Goal: Transaction & Acquisition: Purchase product/service

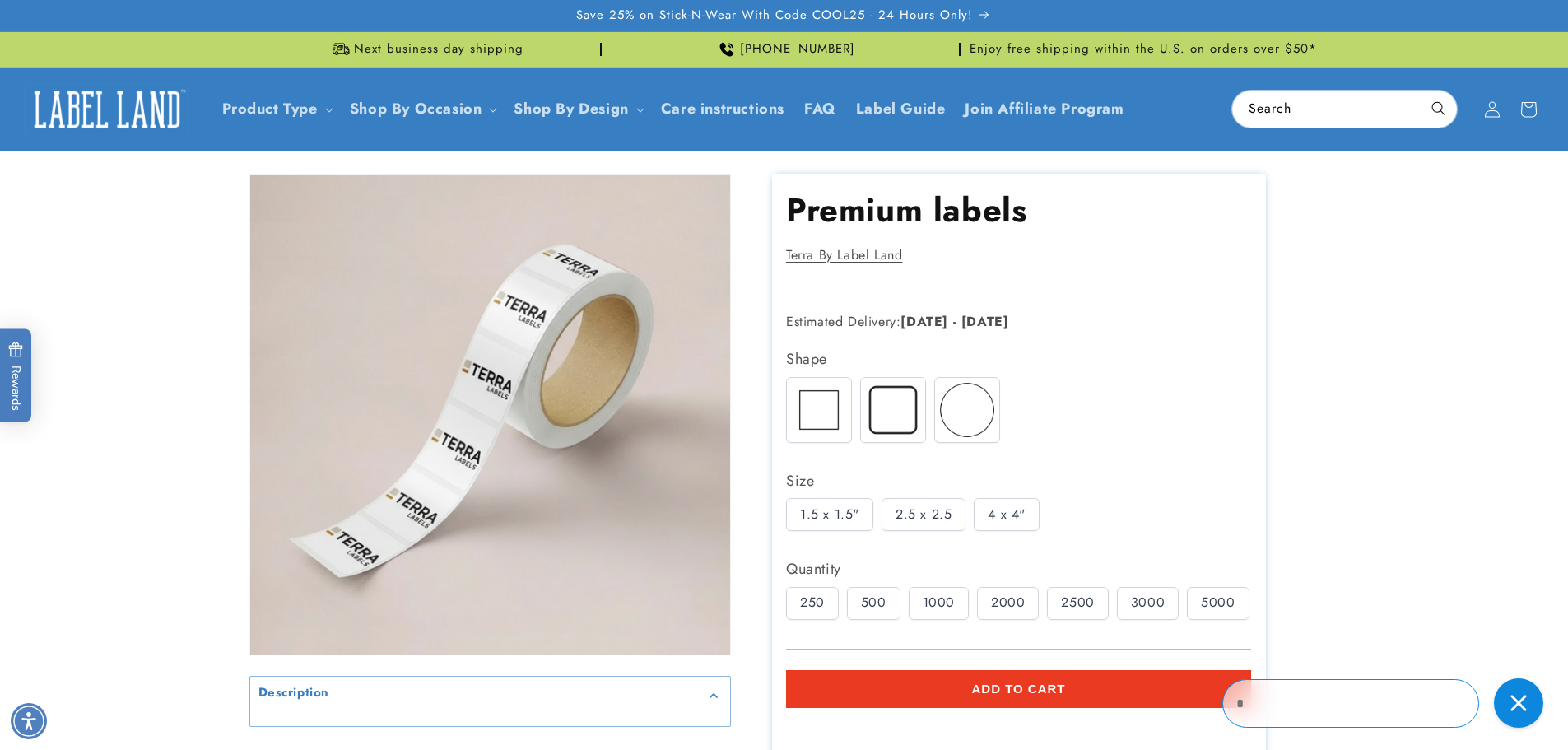
click at [889, 424] on img at bounding box center [892, 409] width 64 height 64
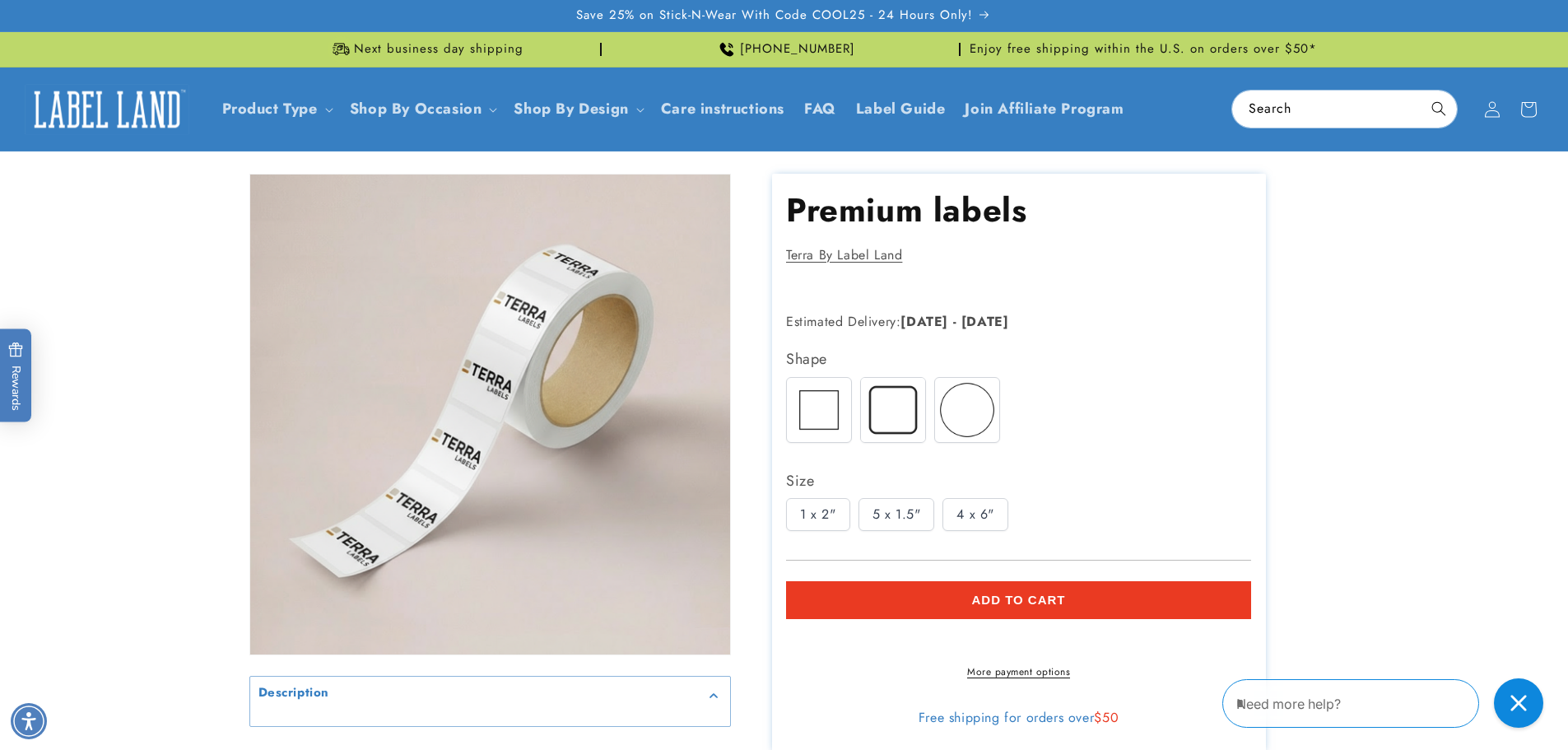
click at [904, 509] on div "5 x 1.5"" at bounding box center [896, 514] width 76 height 33
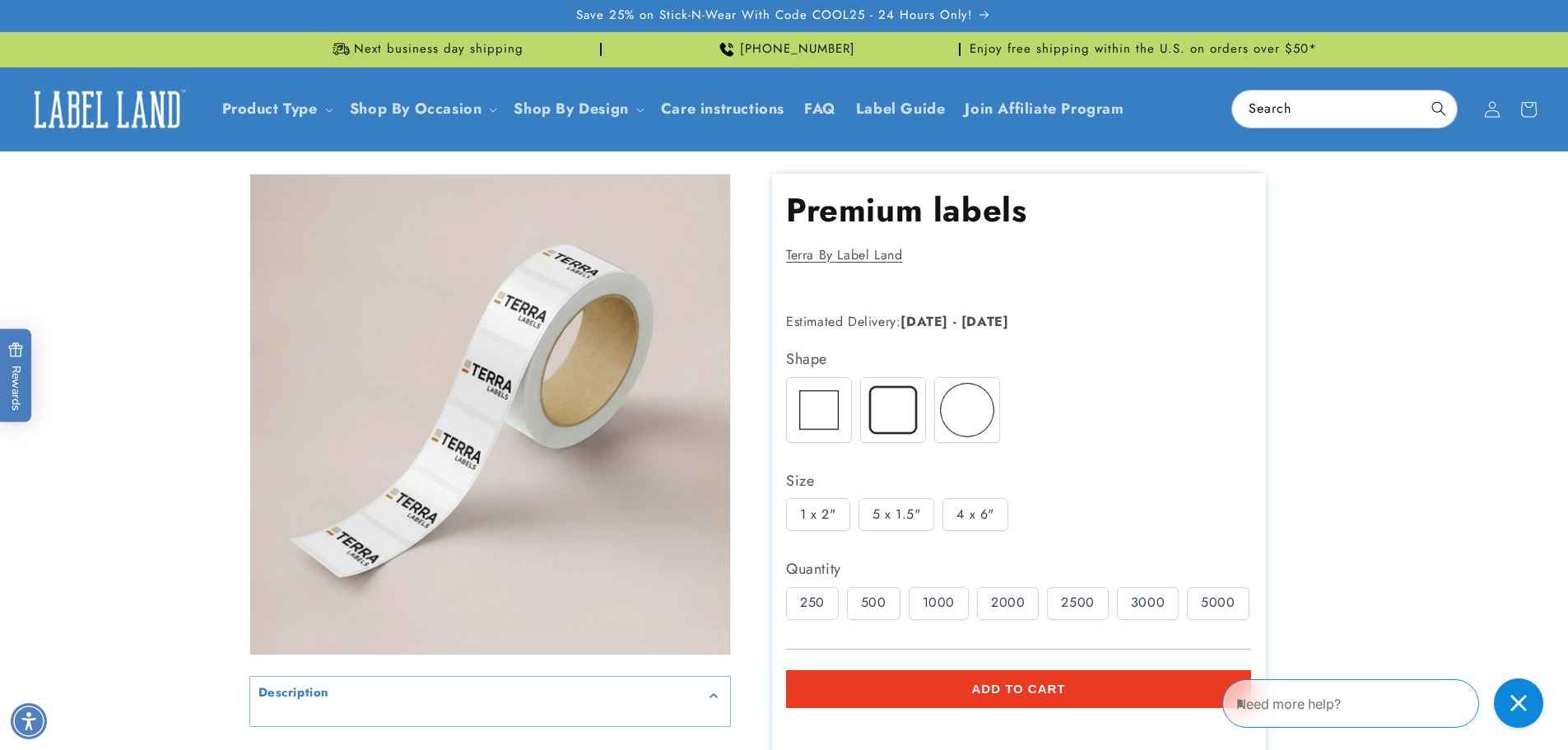
click at [932, 598] on div "1000" at bounding box center [939, 603] width 60 height 33
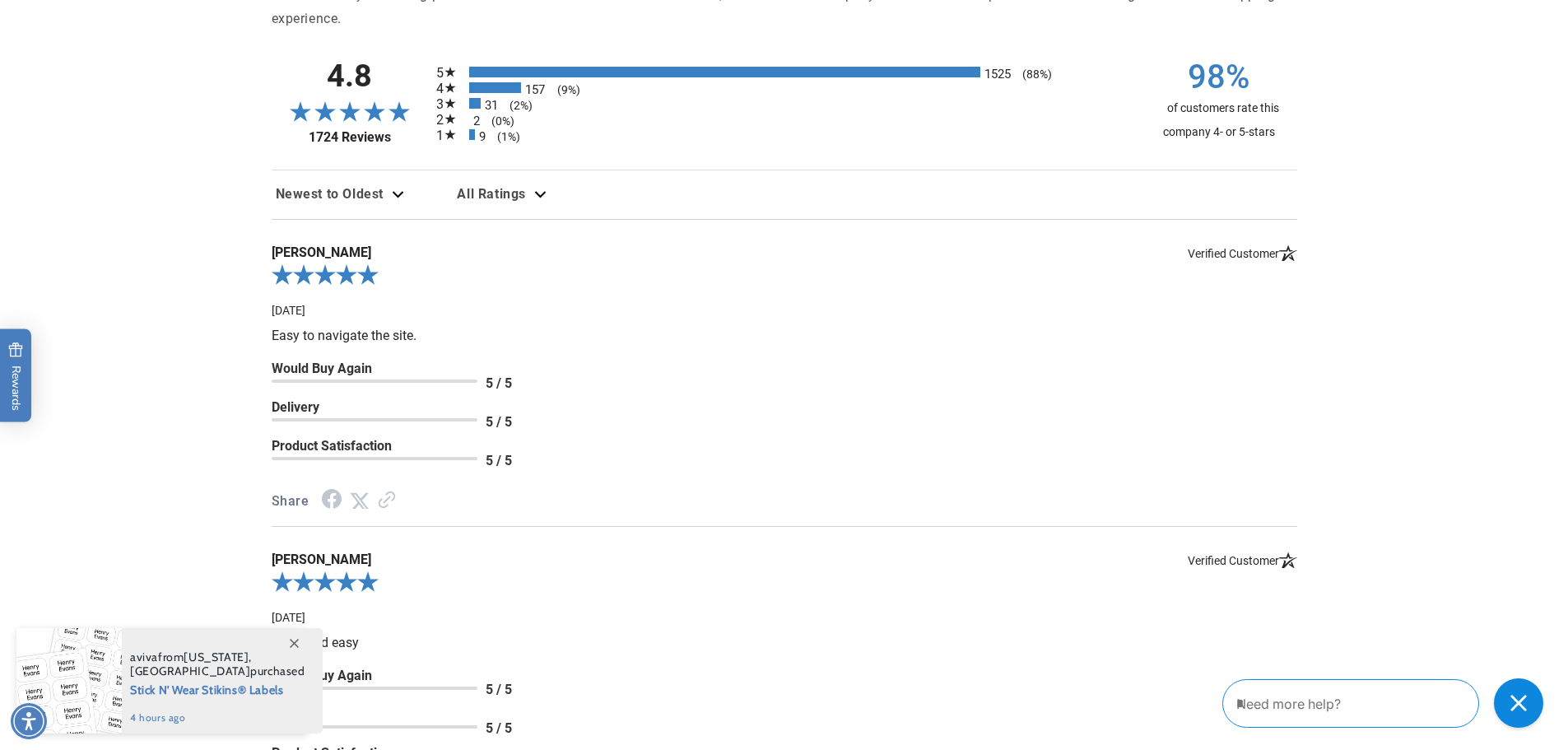
scroll to position [2050, 0]
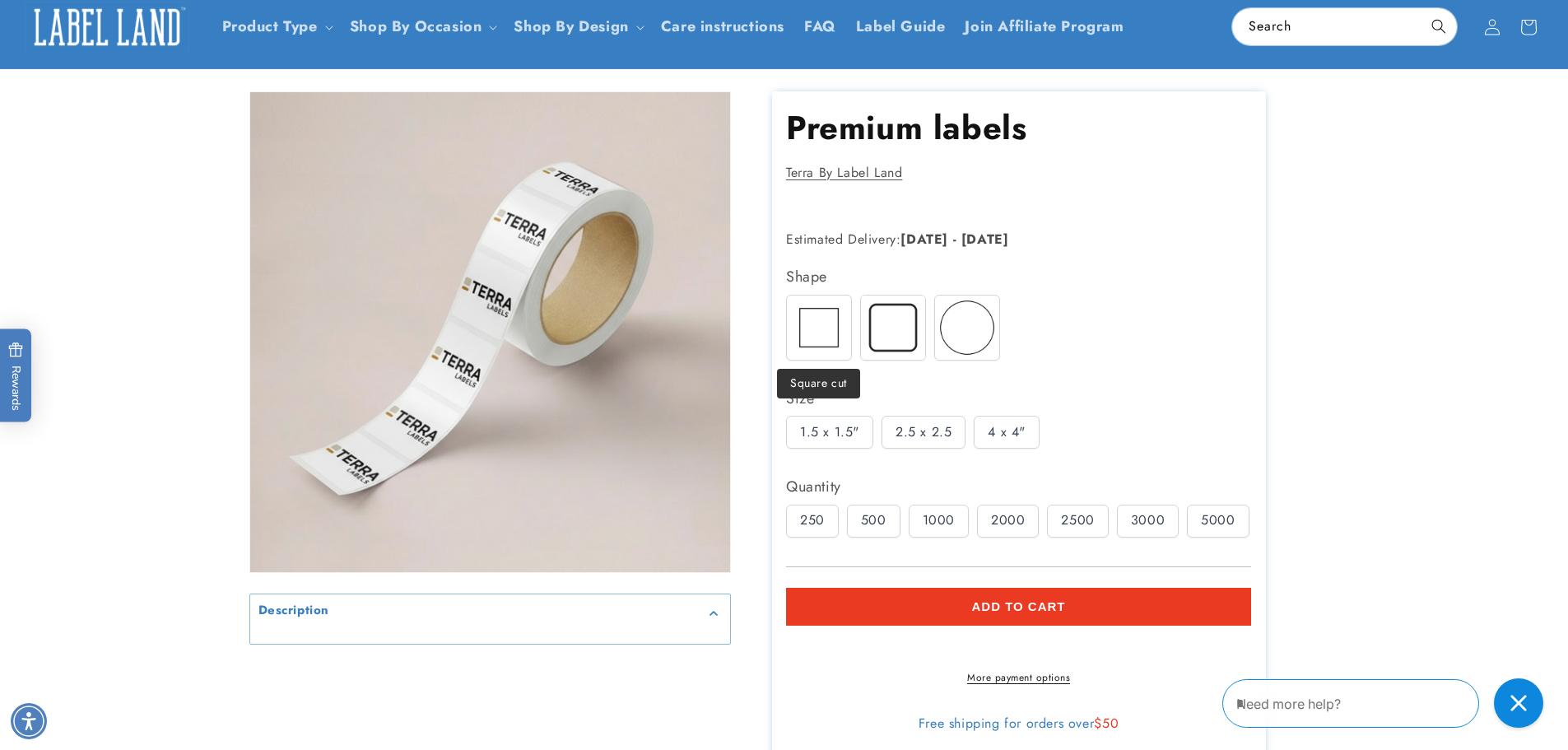
click at [836, 351] on img at bounding box center [818, 327] width 64 height 64
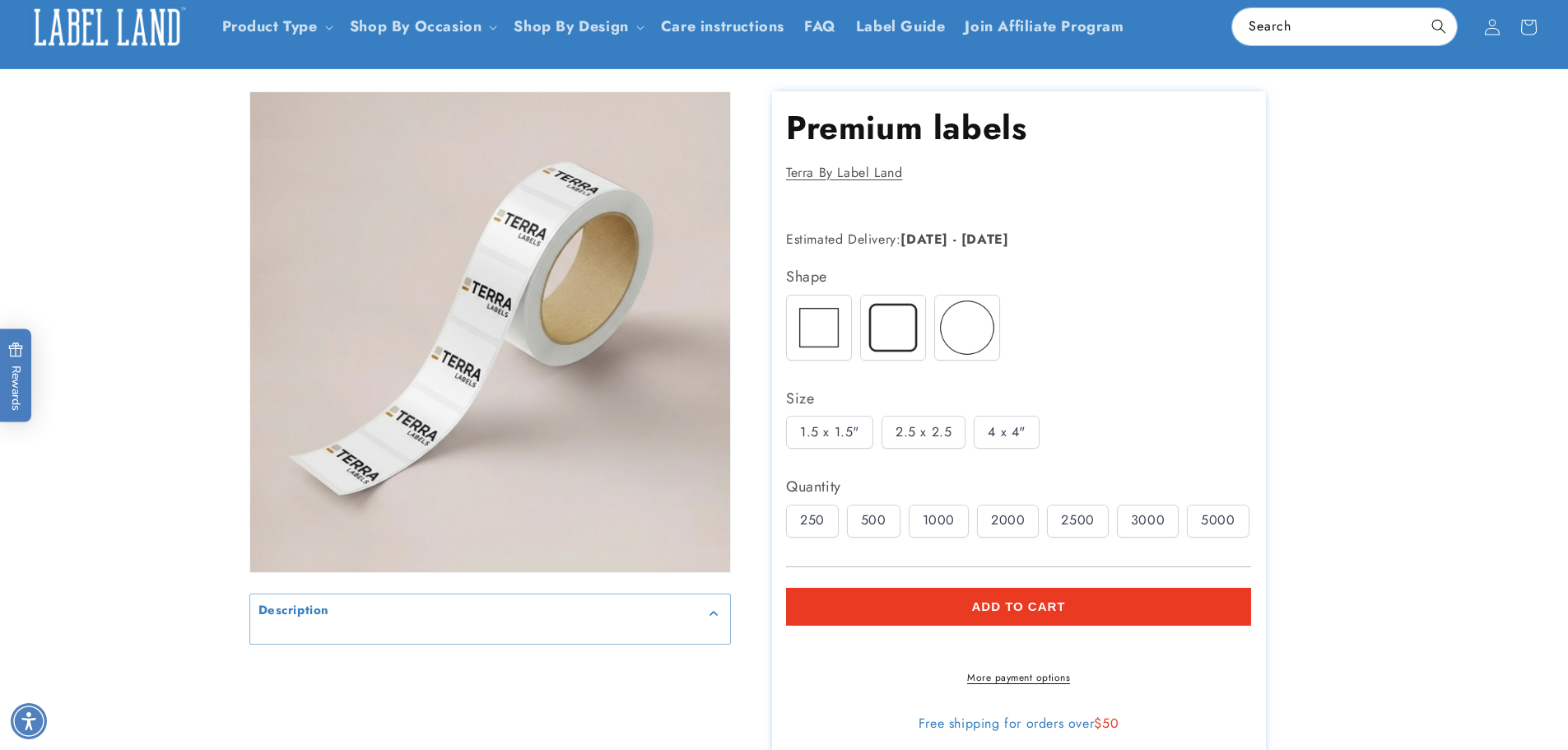
click at [907, 426] on div "2.5 x 2.5" at bounding box center [923, 432] width 84 height 33
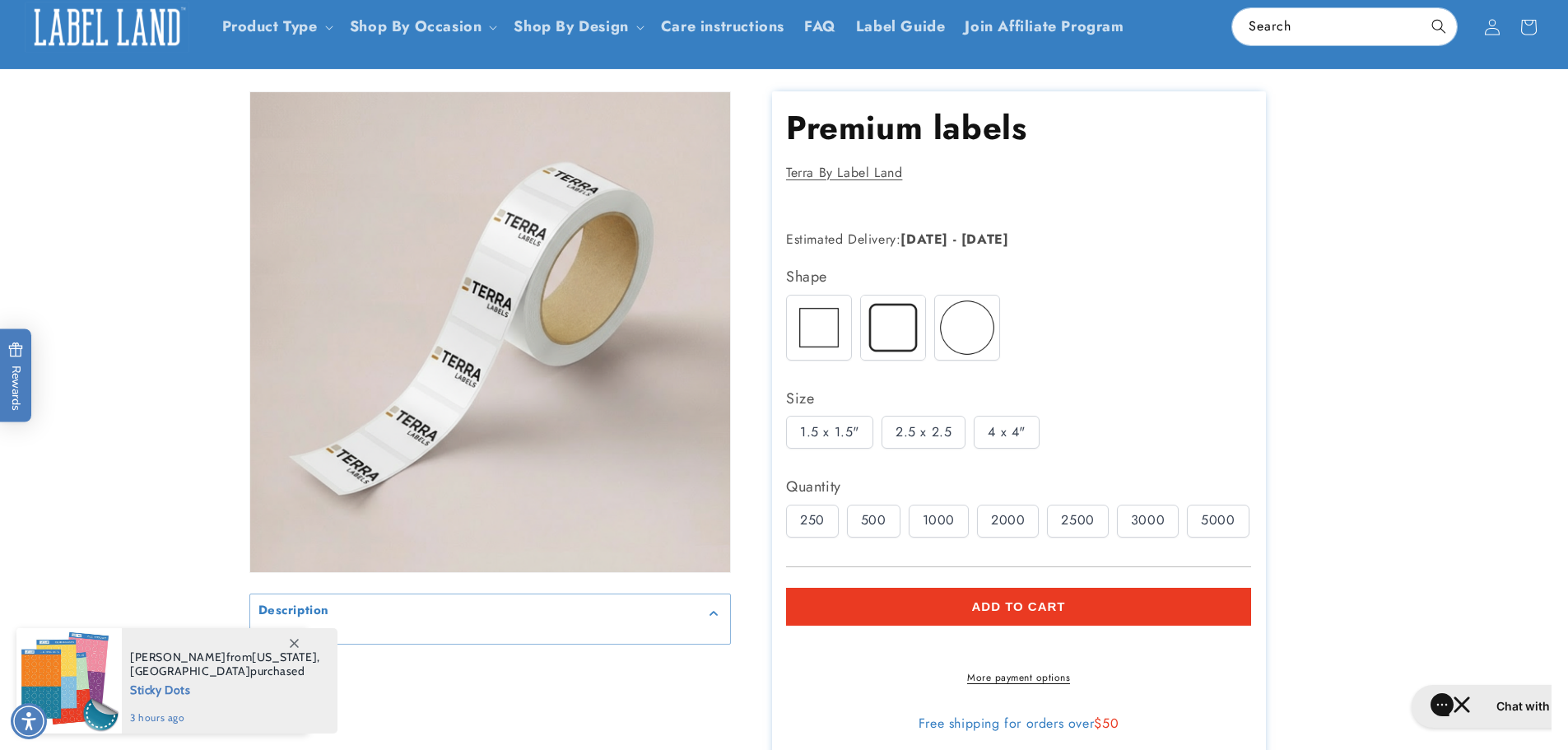
click at [941, 518] on div "1000" at bounding box center [939, 521] width 60 height 33
click at [1147, 526] on div "3000" at bounding box center [1147, 521] width 61 height 33
click at [786, 315] on div at bounding box center [819, 327] width 66 height 66
click at [896, 319] on img at bounding box center [892, 327] width 64 height 64
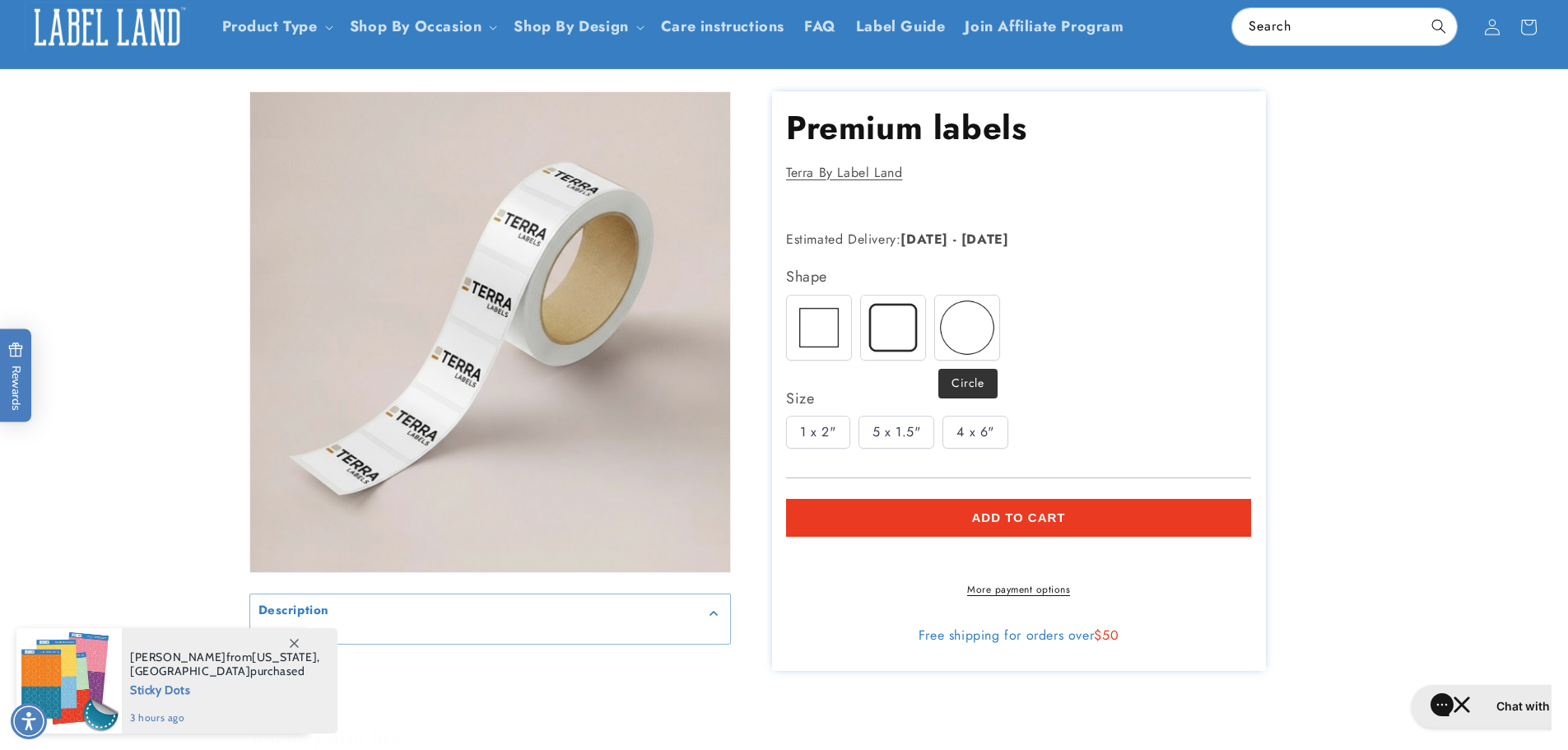
click at [978, 328] on img at bounding box center [966, 327] width 64 height 64
click at [822, 331] on img at bounding box center [818, 327] width 64 height 64
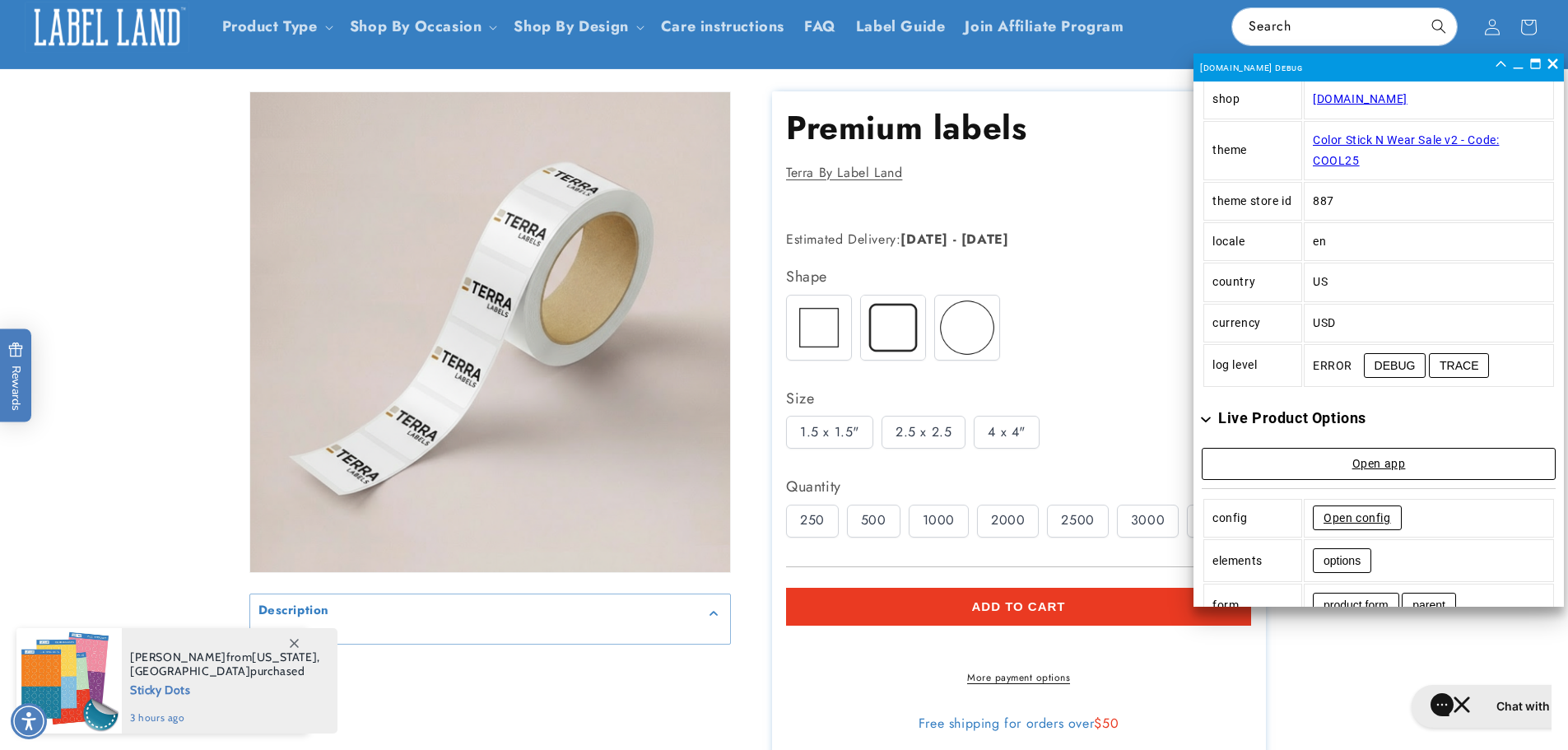
scroll to position [82, 0]
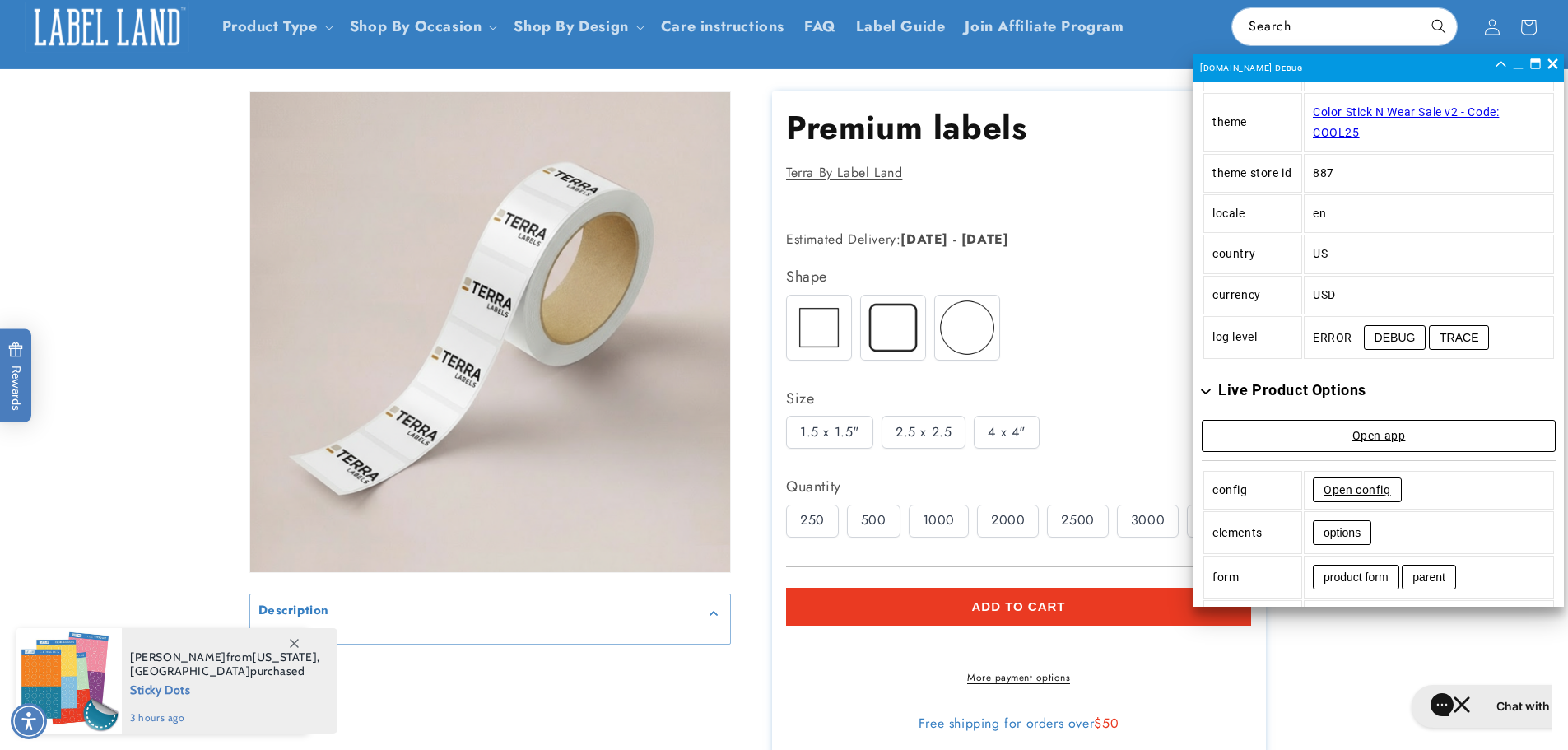
click at [1351, 495] on link "Open config" at bounding box center [1358, 489] width 89 height 25
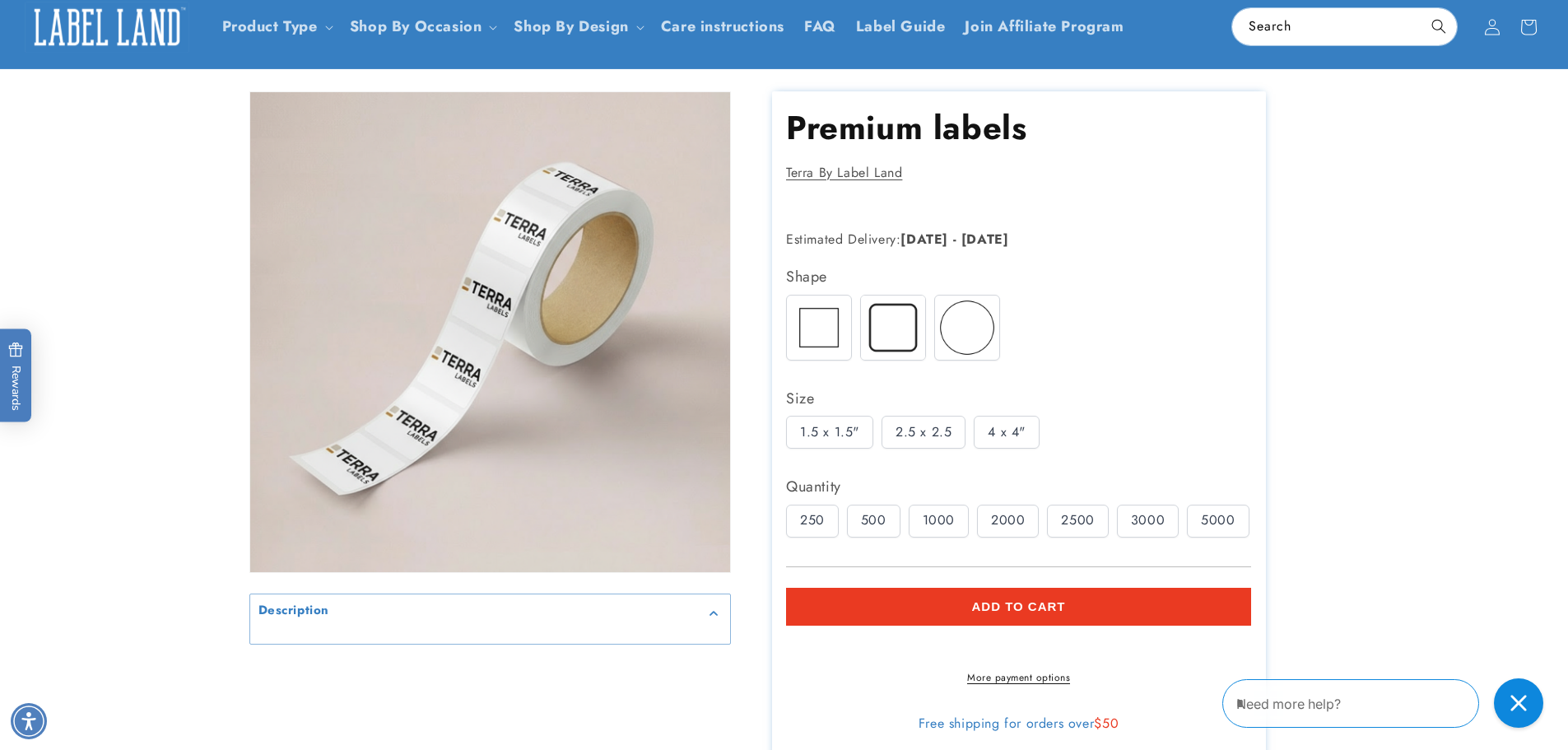
click at [1108, 604] on button "Add to cart" at bounding box center [1019, 607] width 465 height 38
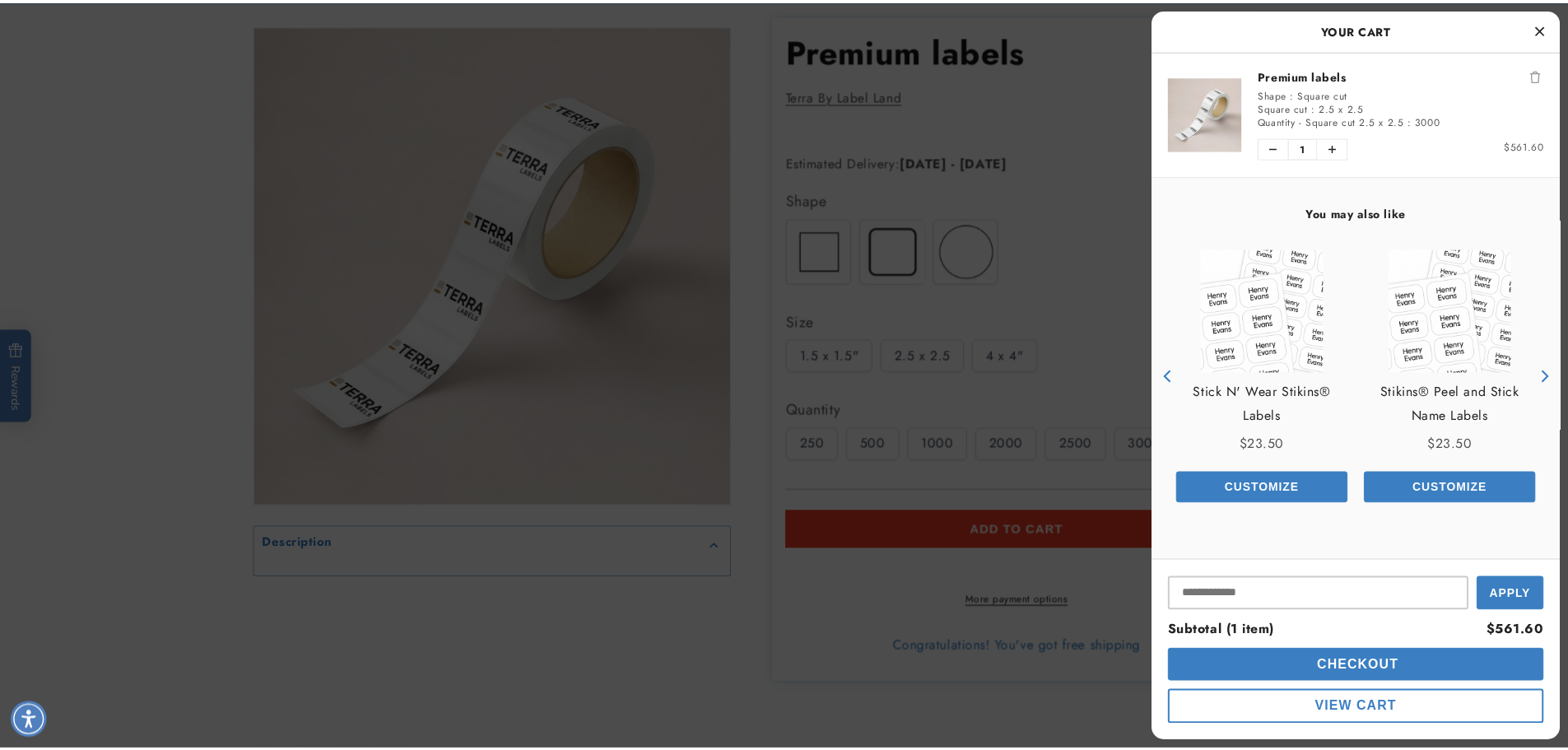
scroll to position [165, 0]
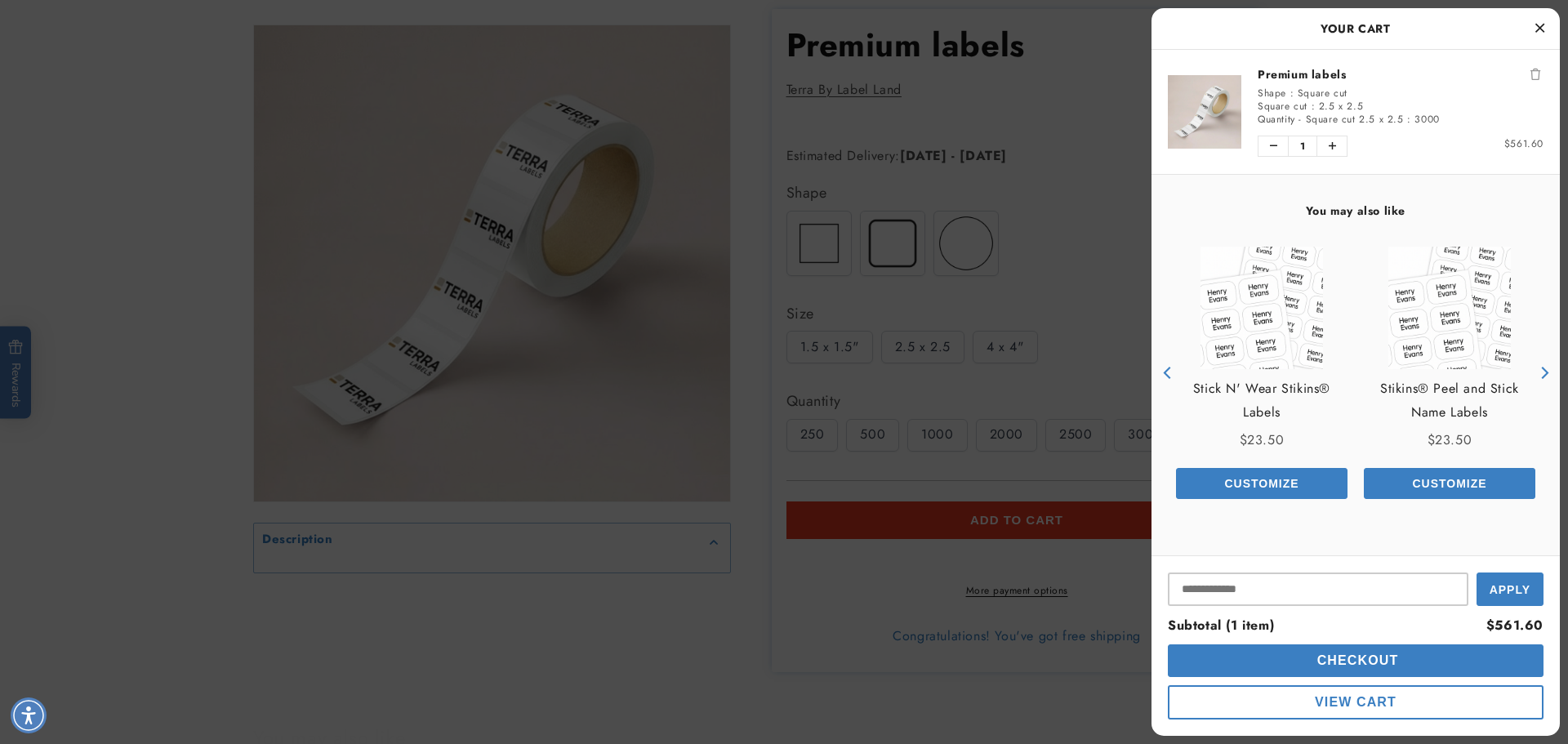
click at [1538, 27] on icon "Close Cart" at bounding box center [1540, 27] width 9 height 15
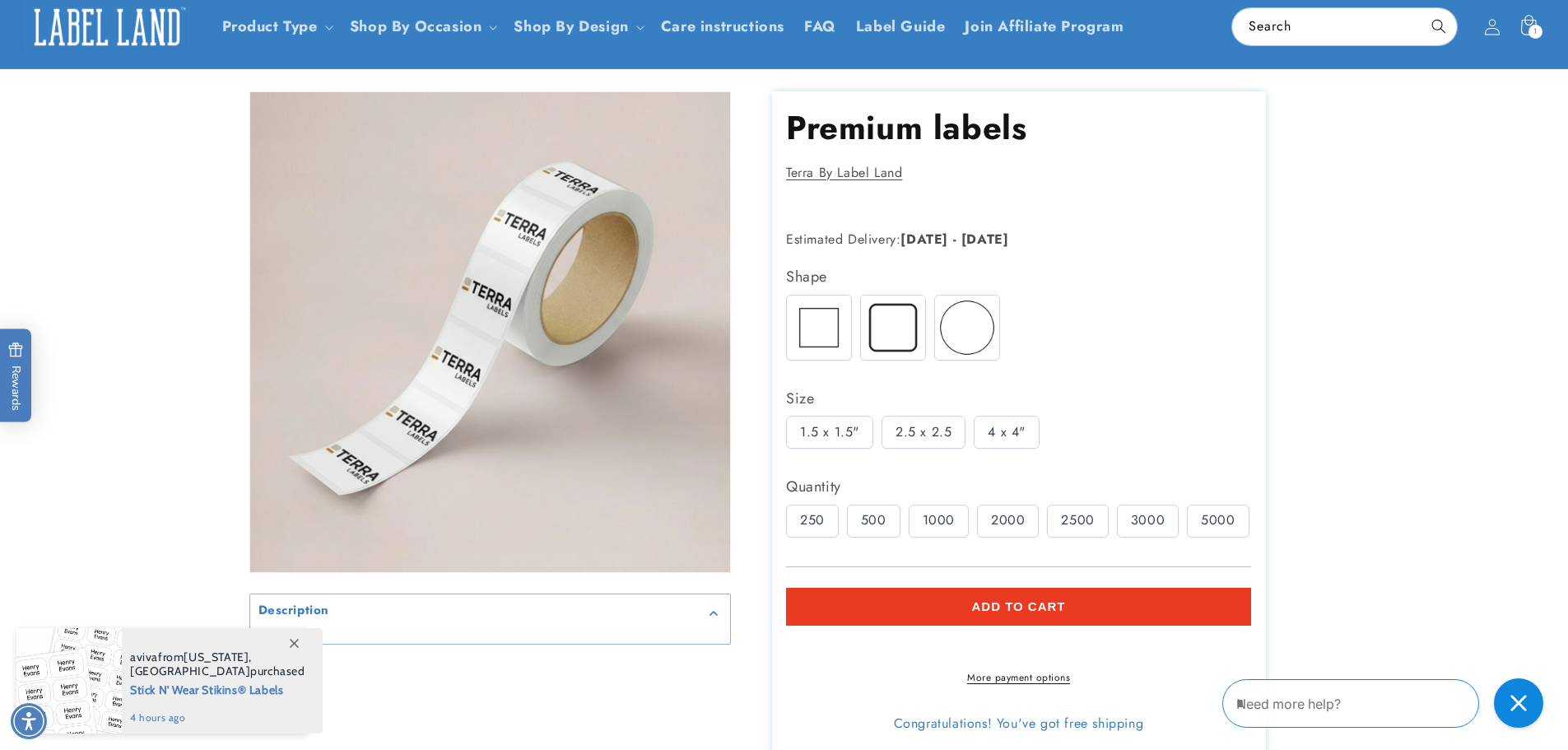
scroll to position [0, 0]
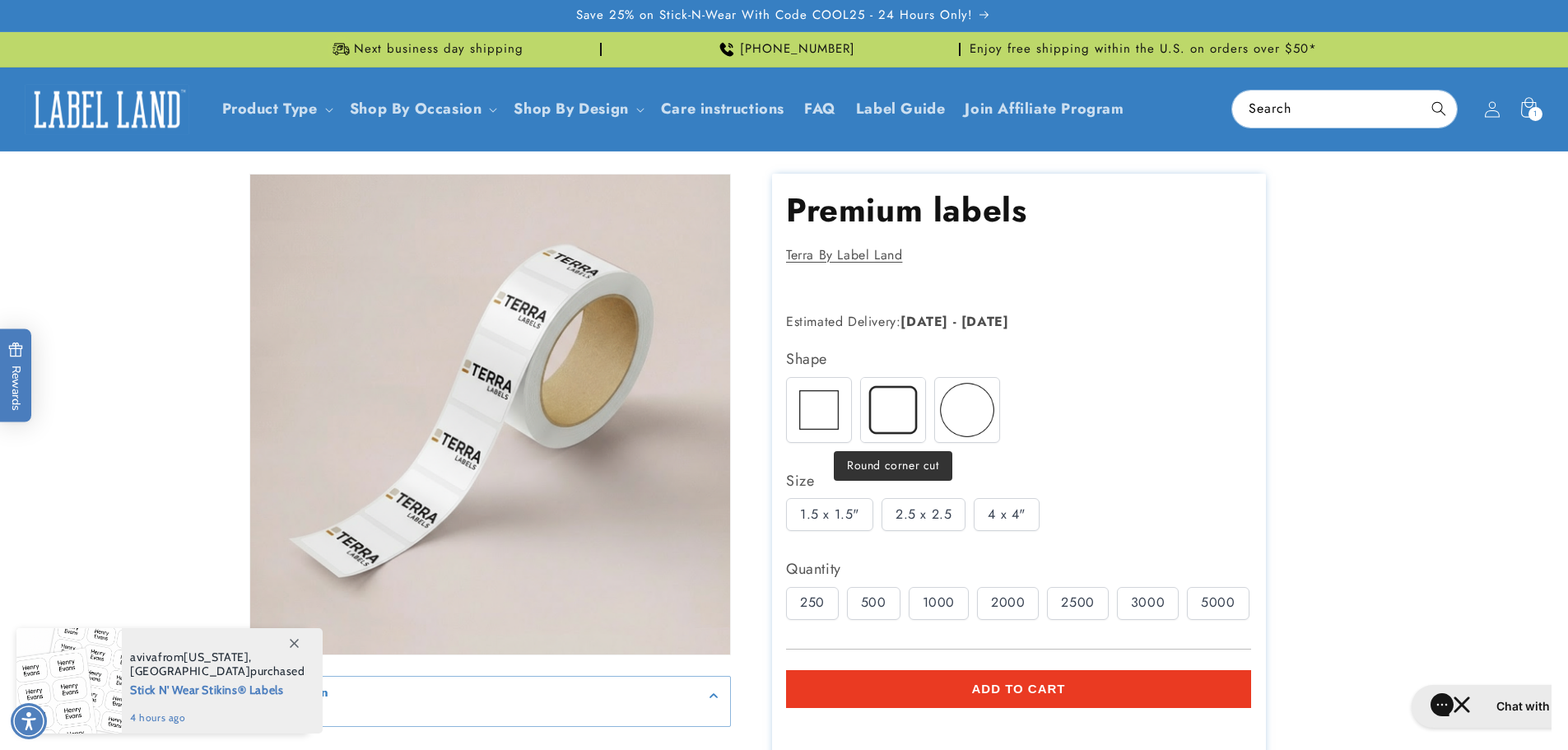
click at [913, 409] on img at bounding box center [892, 409] width 64 height 64
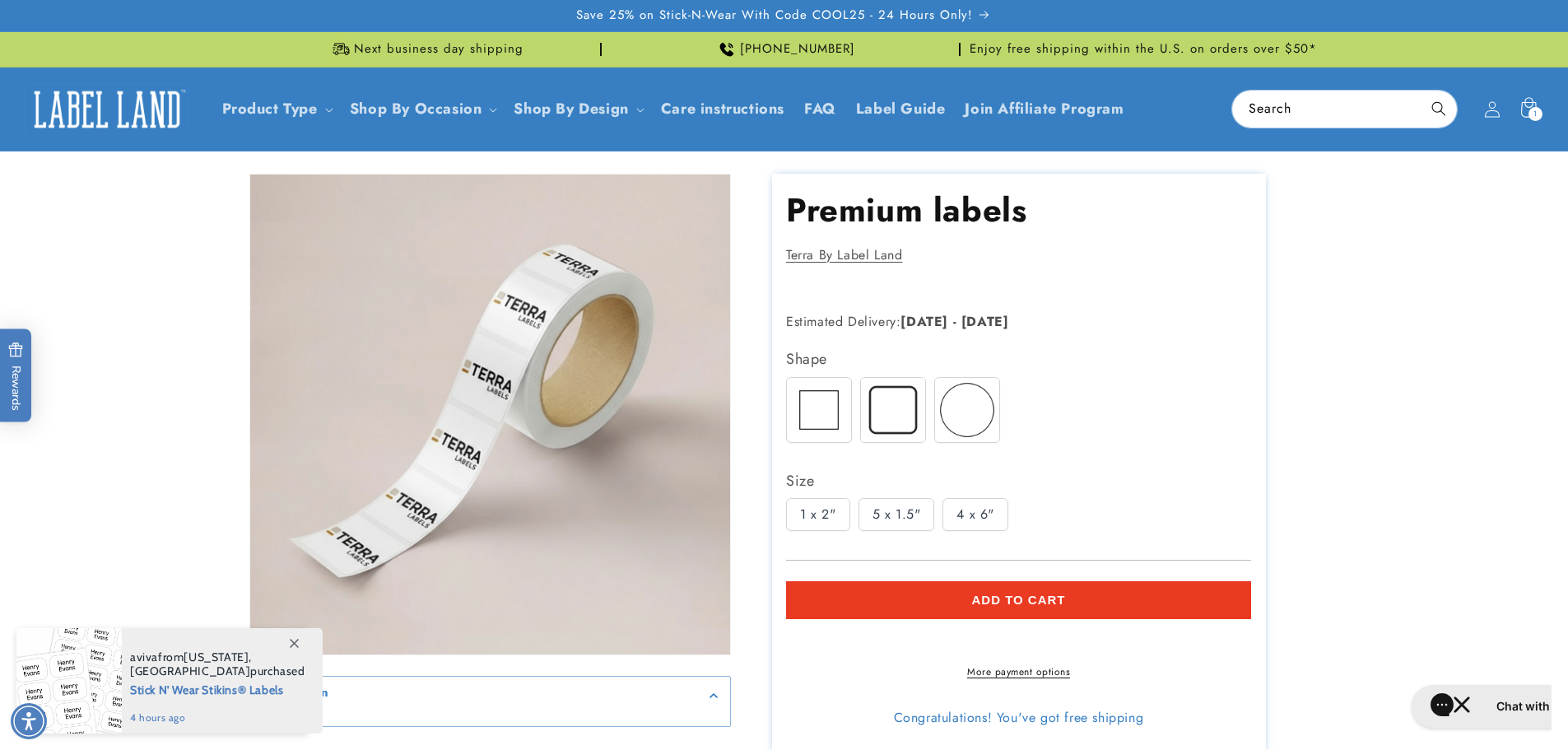
click at [958, 411] on img at bounding box center [966, 409] width 64 height 64
click at [868, 508] on div "2"" at bounding box center [867, 514] width 41 height 33
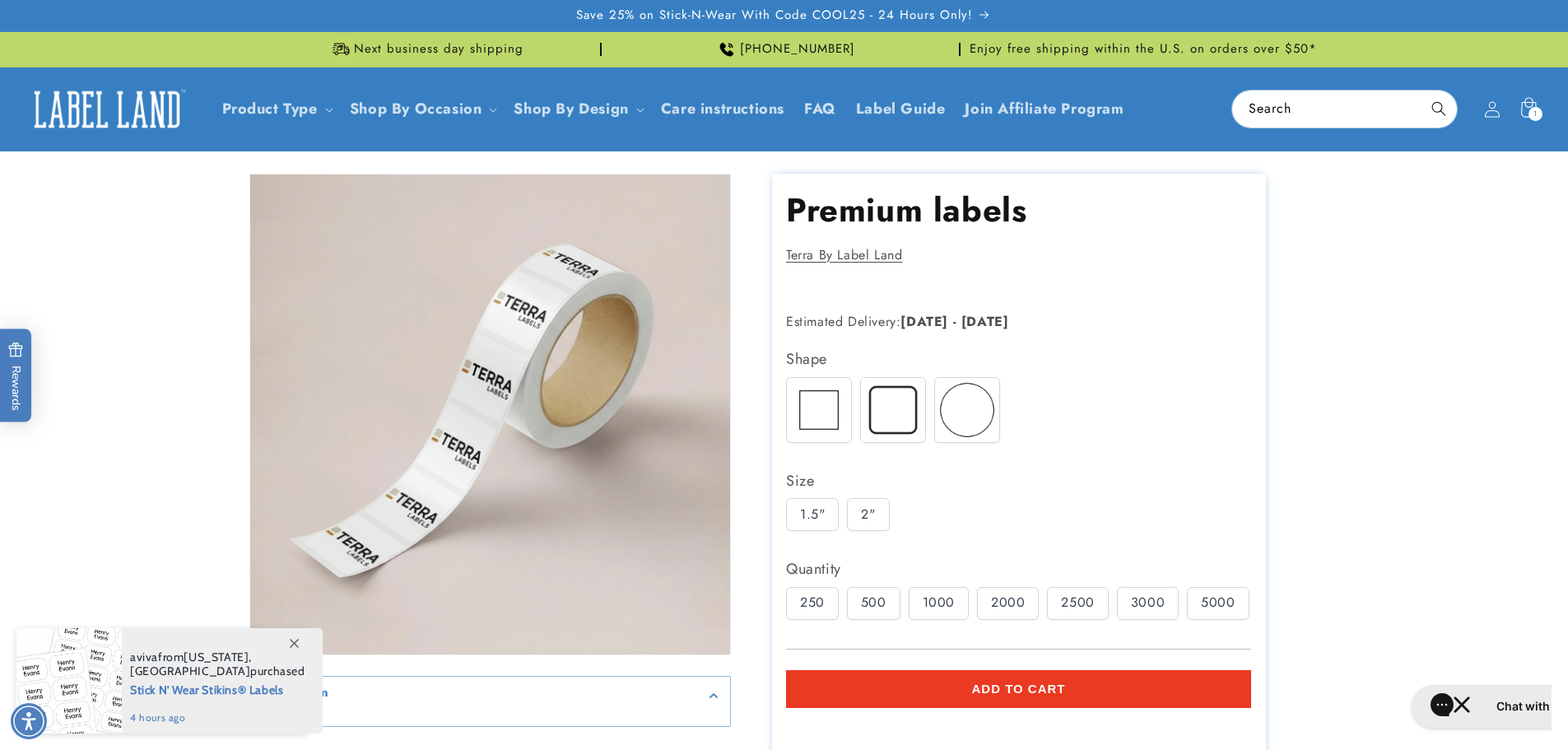
click at [1082, 611] on div "2500" at bounding box center [1078, 603] width 61 height 33
click at [1082, 678] on button "Add to cart" at bounding box center [1019, 689] width 465 height 38
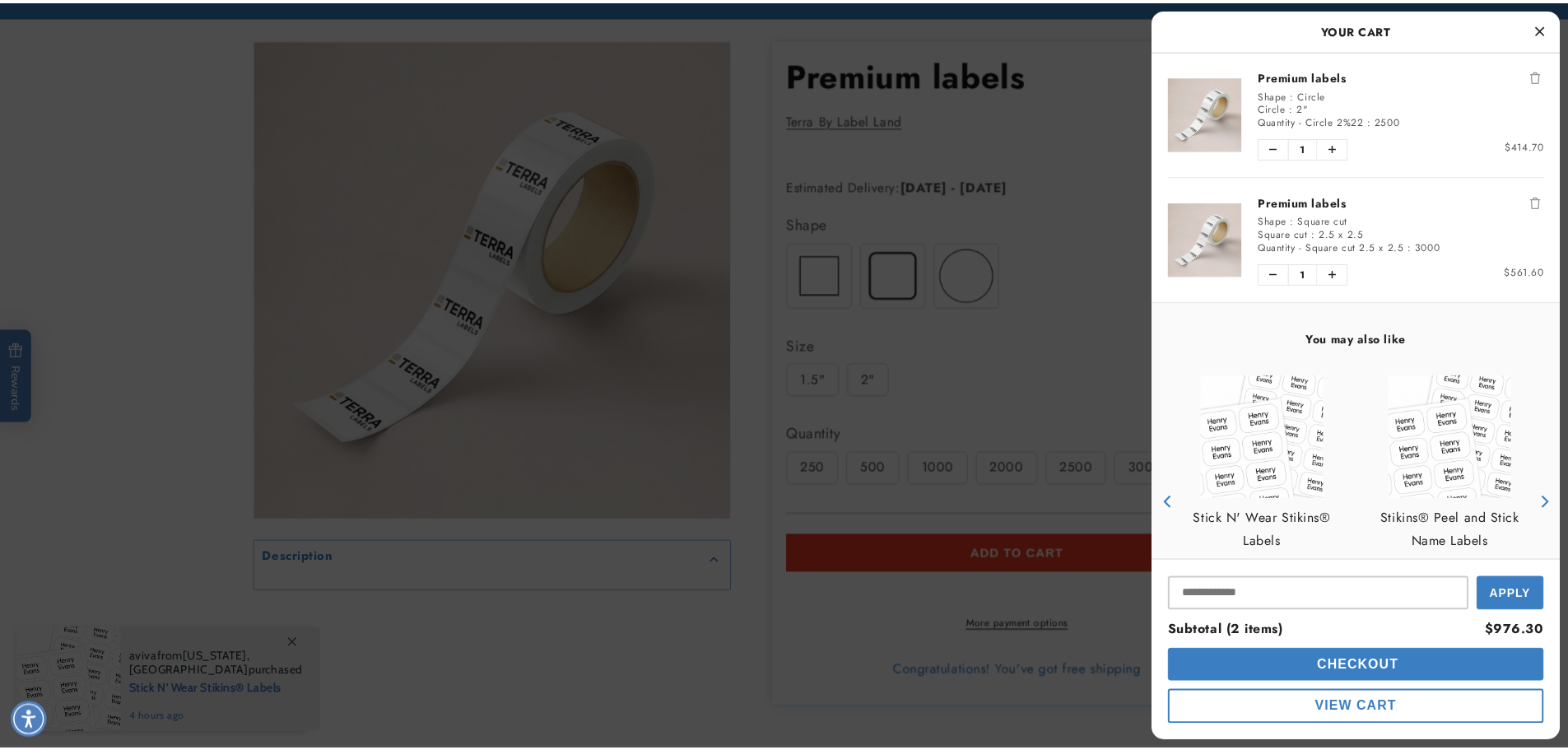
scroll to position [165, 0]
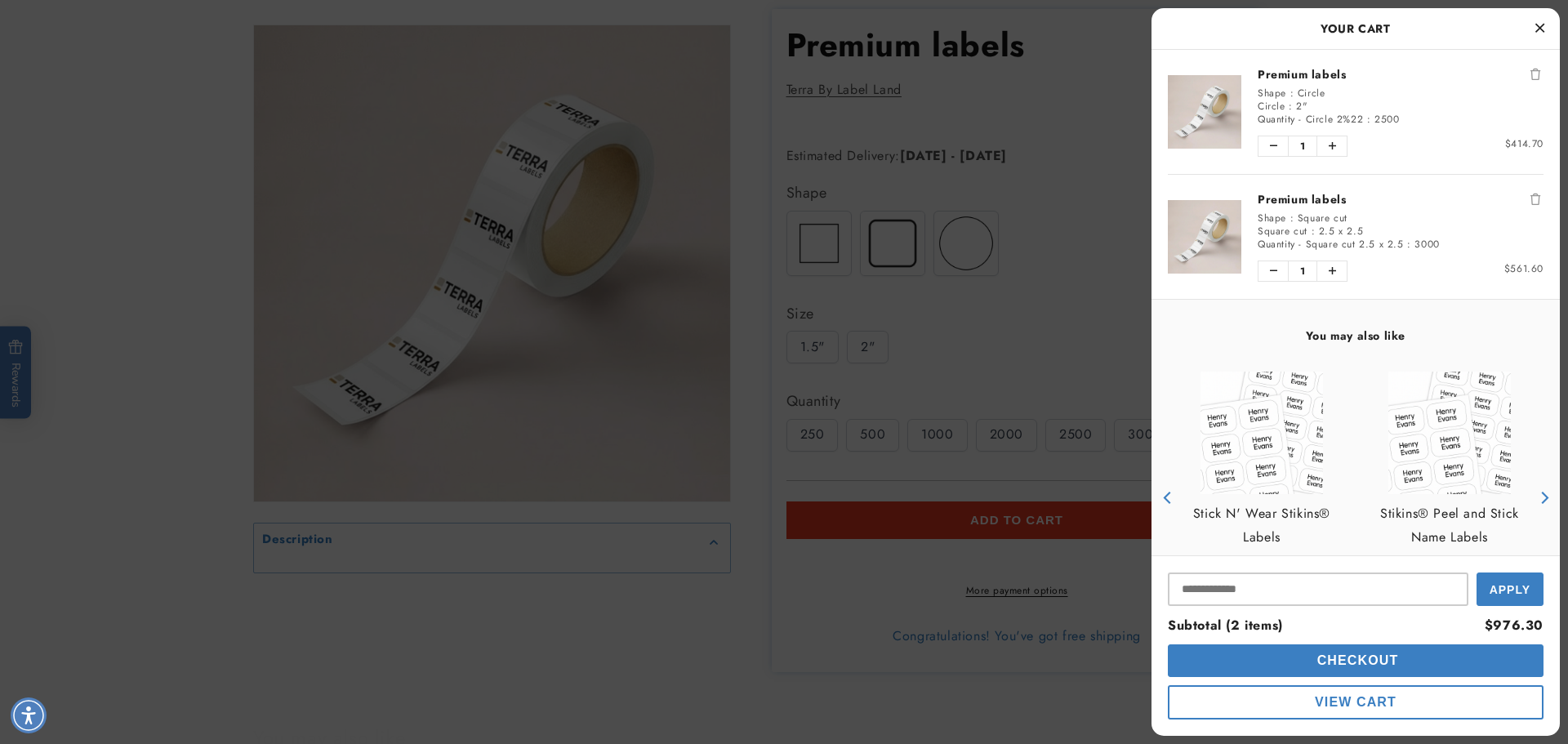
click at [1537, 30] on icon "Close Cart" at bounding box center [1540, 27] width 9 height 15
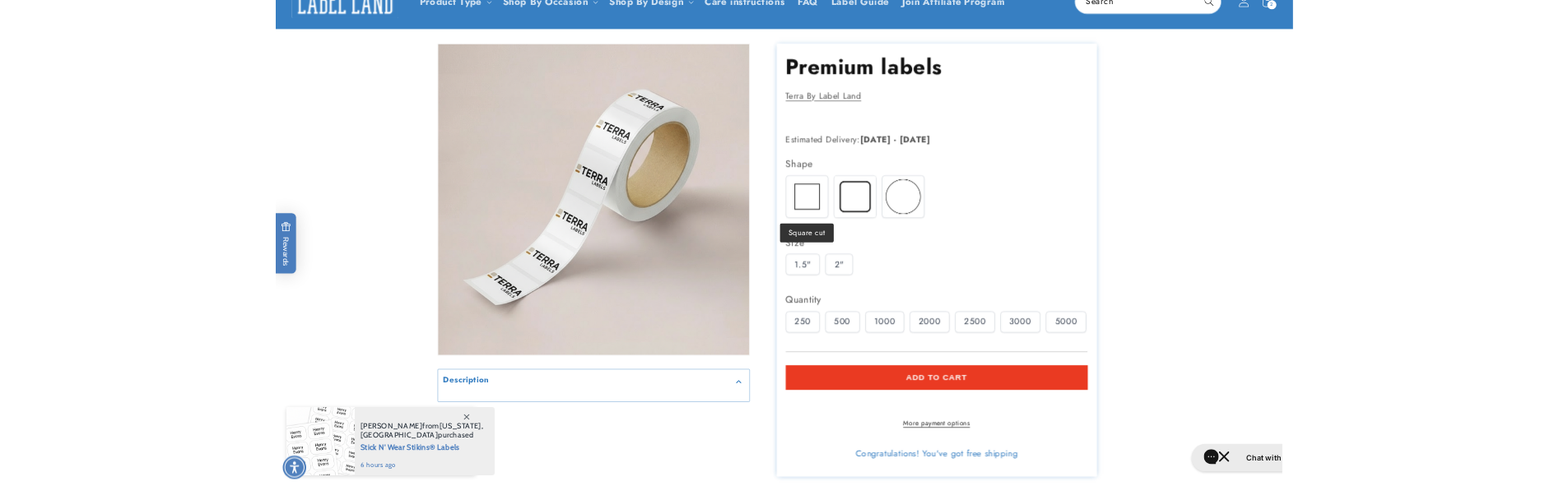
scroll to position [0, 0]
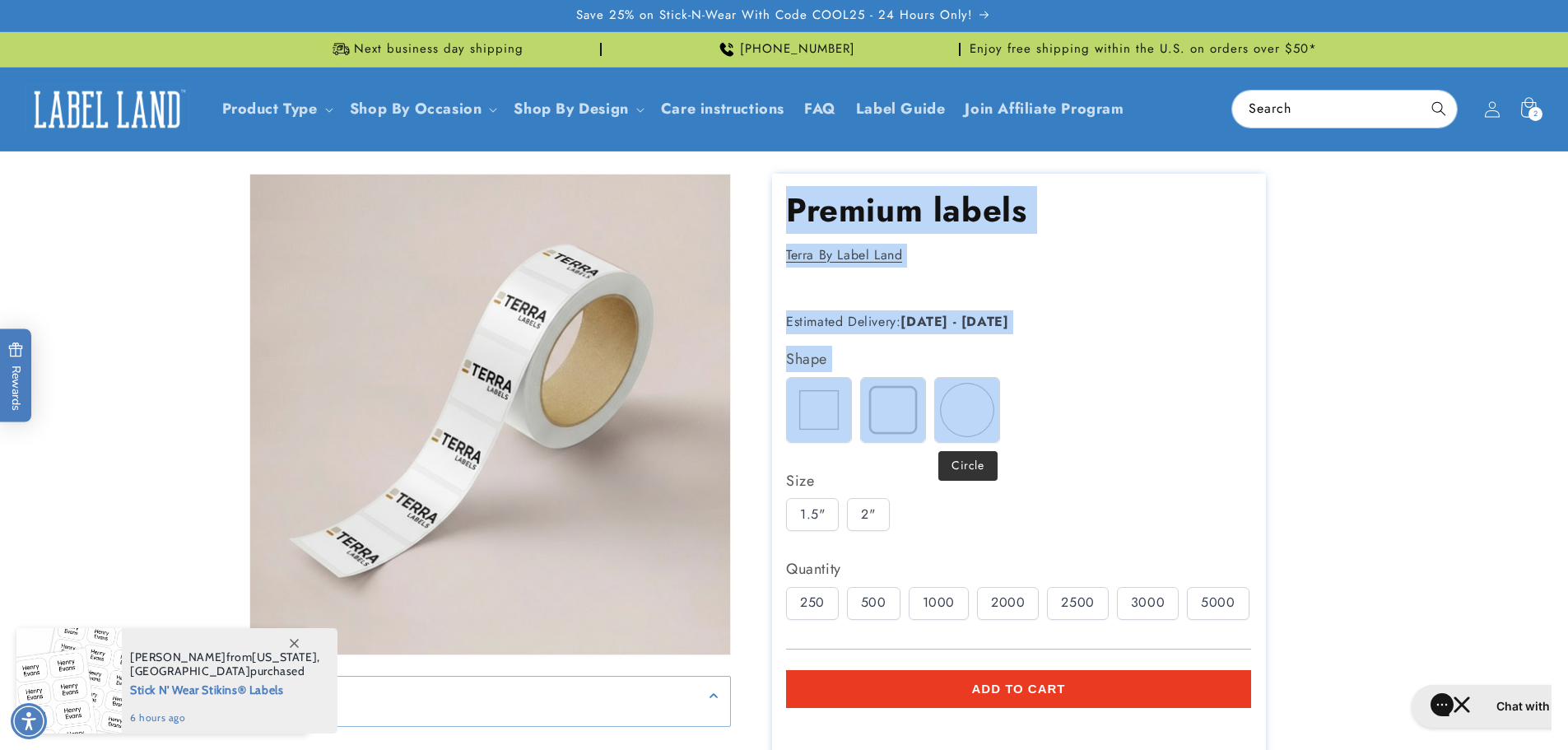
drag, startPoint x: 767, startPoint y: 207, endPoint x: 982, endPoint y: 416, distance: 299.8
click at [982, 416] on div "Premium labels Premium labels Terra By Label Land Regular price Regular price S…" at bounding box center [1026, 508] width 589 height 668
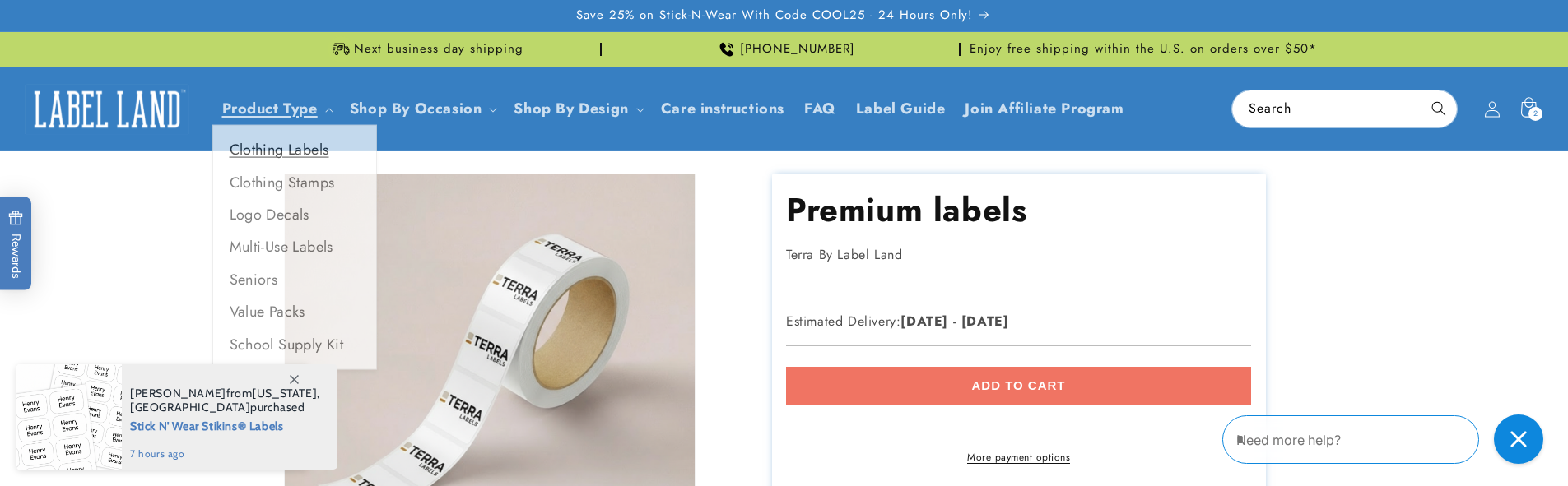
click at [275, 151] on link "Clothing Labels" at bounding box center [294, 153] width 163 height 32
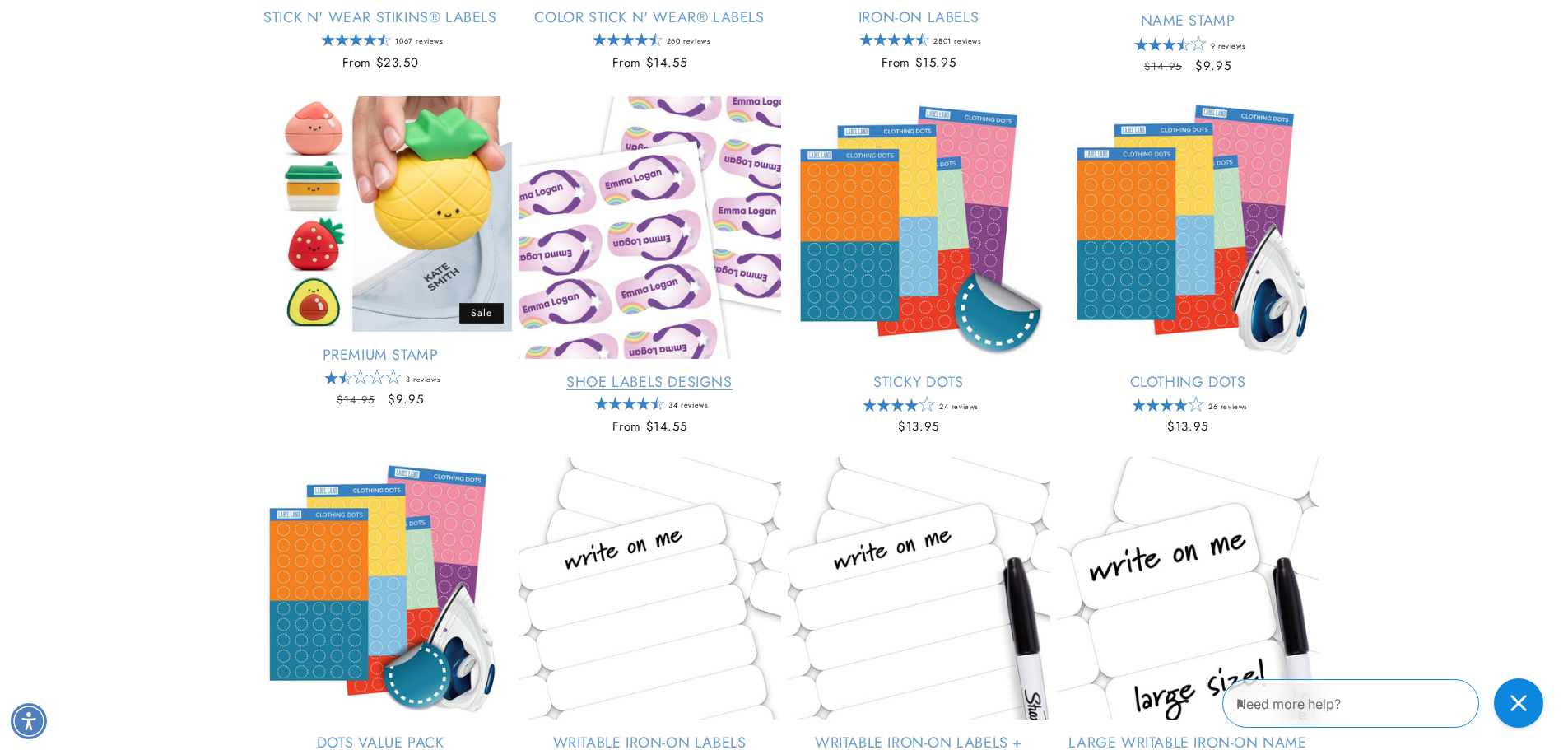
click at [653, 386] on link "Shoe Labels Designs" at bounding box center [650, 381] width 263 height 19
